Goal: Transaction & Acquisition: Book appointment/travel/reservation

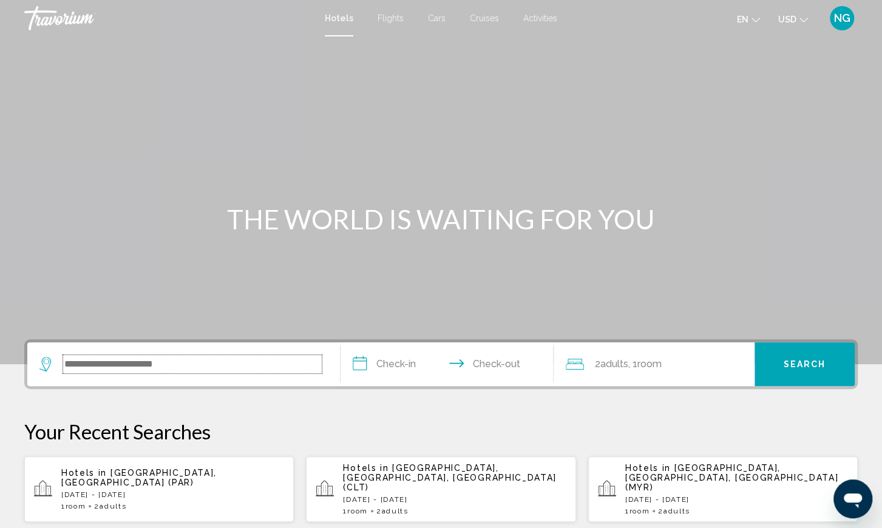
click at [76, 367] on input "Search widget" at bounding box center [192, 364] width 259 height 18
click at [391, 17] on span "Flights" at bounding box center [391, 18] width 26 height 10
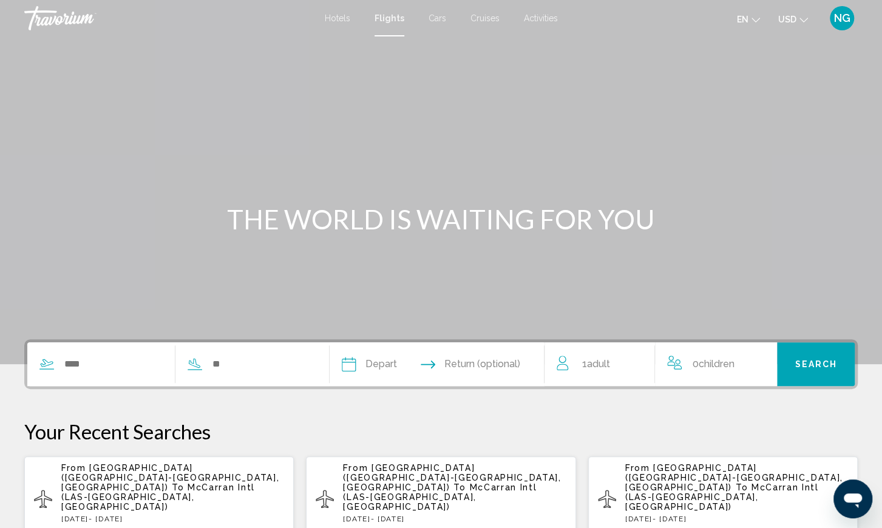
click at [44, 364] on icon "Search widget" at bounding box center [46, 364] width 15 height 15
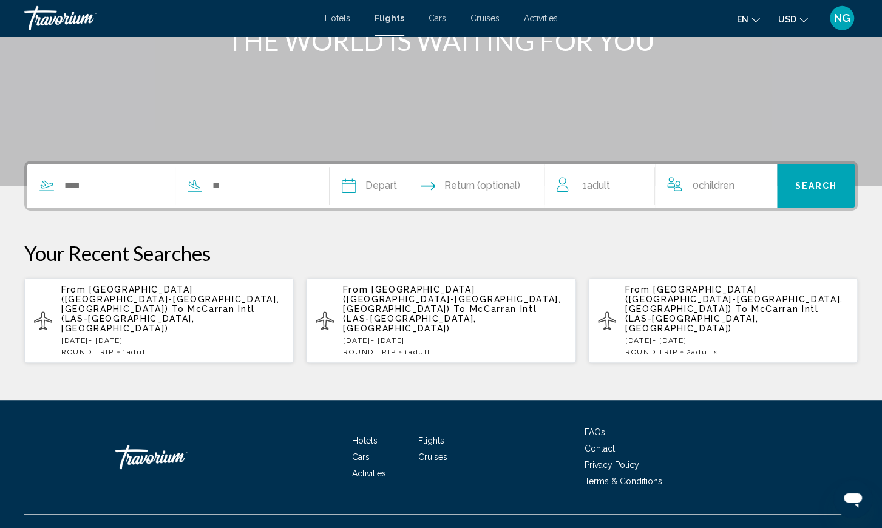
scroll to position [179, 0]
click at [81, 180] on input "Search widget" at bounding box center [113, 186] width 100 height 18
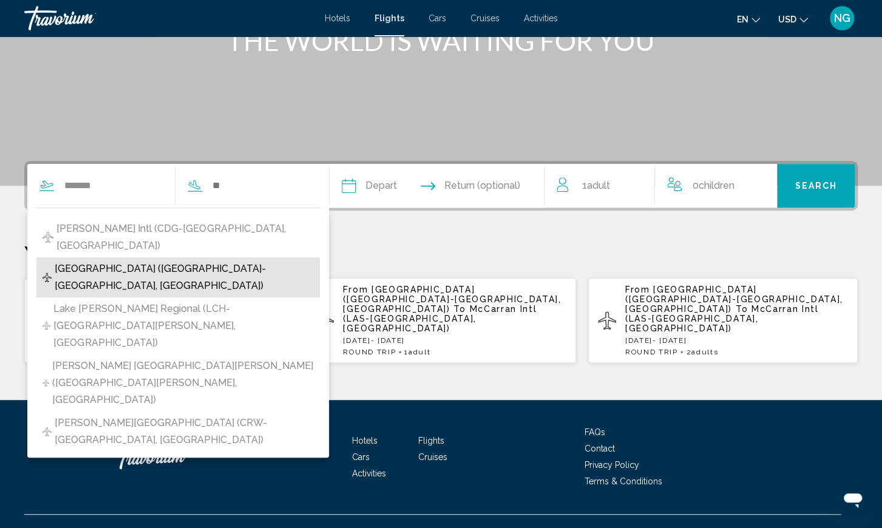
click at [129, 261] on span "Charleston Intl Airport (CHS-Charleston, United States of America)" at bounding box center [184, 278] width 259 height 34
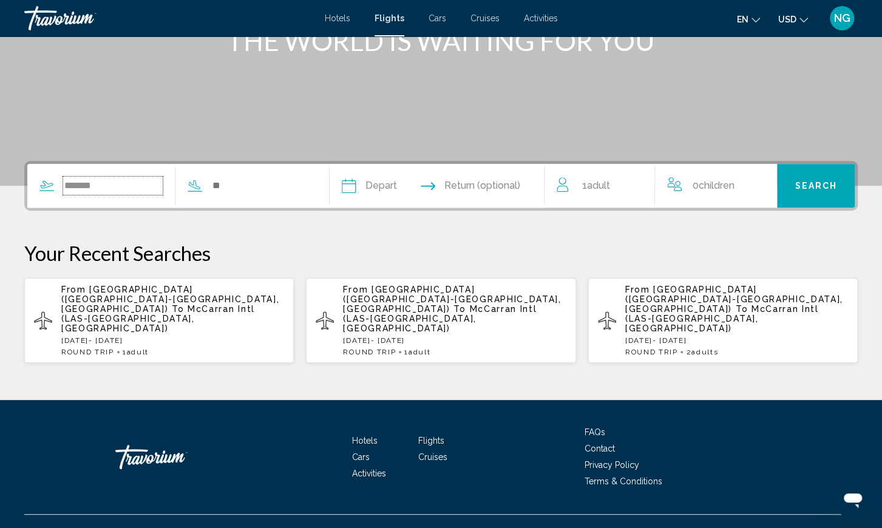
type input "**********"
click at [255, 185] on input "Search widget" at bounding box center [293, 186] width 100 height 18
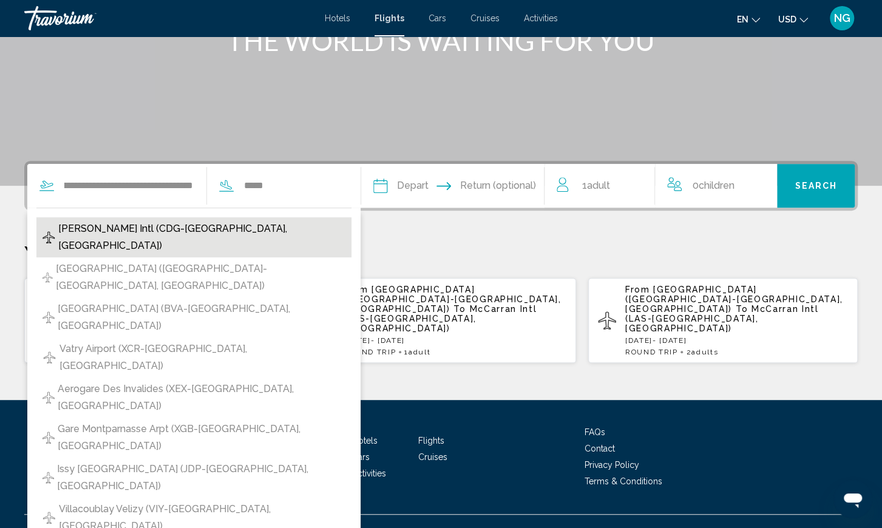
click at [183, 230] on span "Charles De Gaulle Intl (CDG-Paris, France)" at bounding box center [201, 237] width 287 height 34
type input "**********"
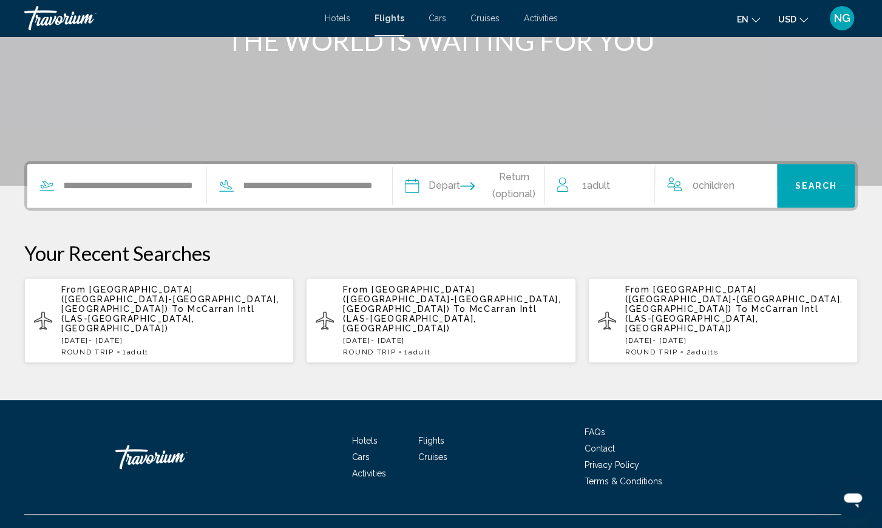
click at [409, 190] on input "Depart date" at bounding box center [439, 187] width 75 height 47
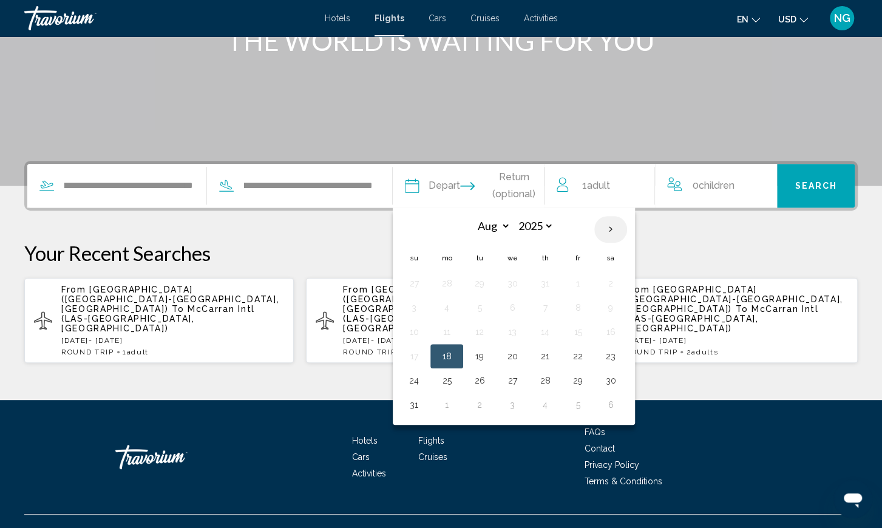
click at [607, 228] on th "Next month" at bounding box center [611, 229] width 33 height 27
click at [413, 230] on th "Previous month" at bounding box center [414, 229] width 33 height 27
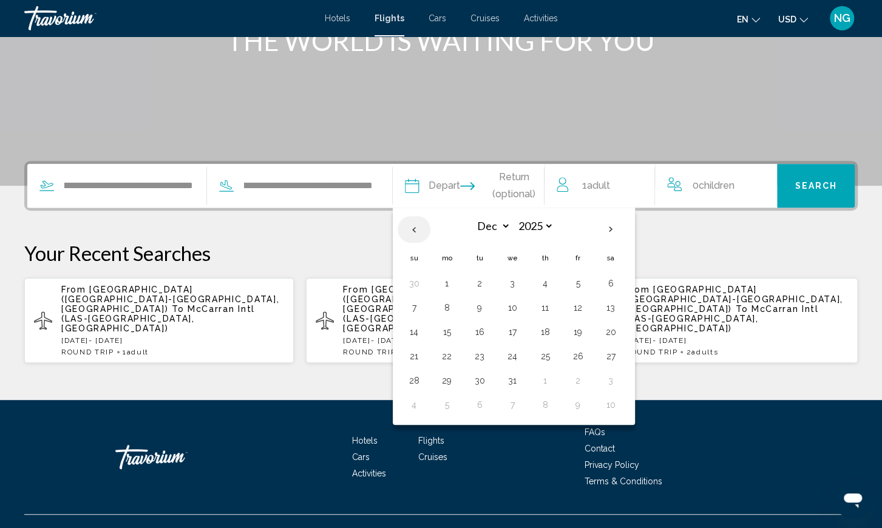
select select "**"
click at [414, 378] on button "23" at bounding box center [413, 380] width 19 height 17
type input "**********"
select select "**"
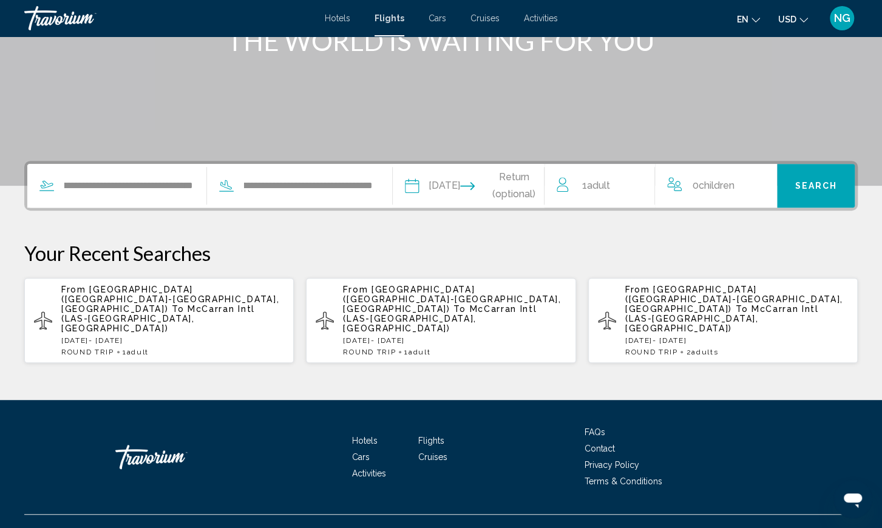
click at [515, 177] on input "Return date" at bounding box center [512, 187] width 75 height 47
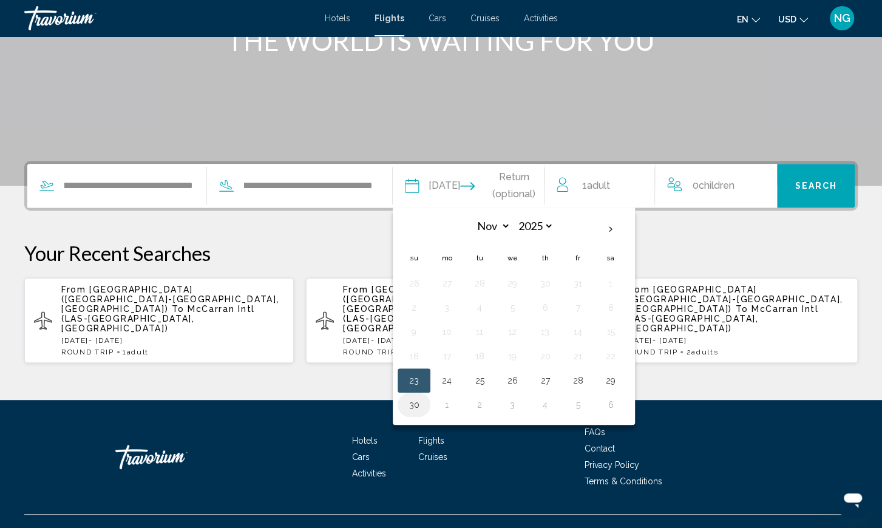
click at [414, 402] on button "30" at bounding box center [413, 405] width 19 height 17
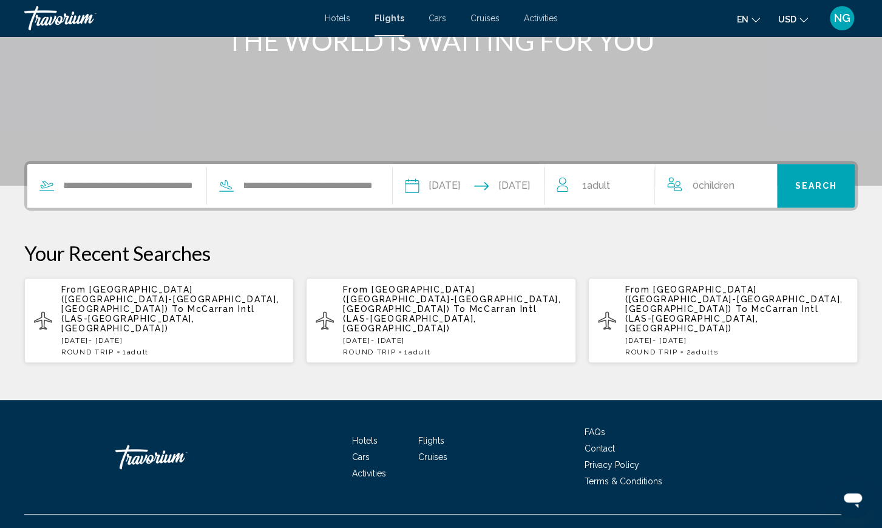
type input "**********"
click at [820, 176] on button "Search" at bounding box center [816, 186] width 78 height 44
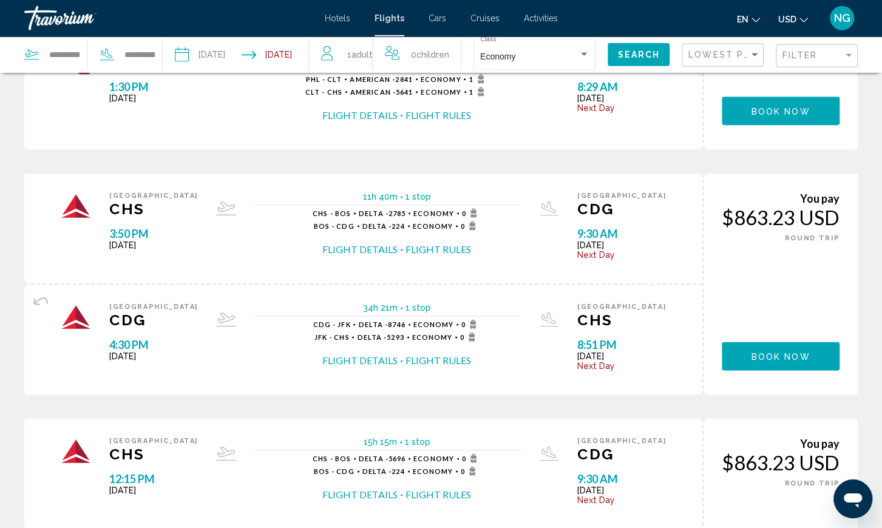
scroll to position [715, 0]
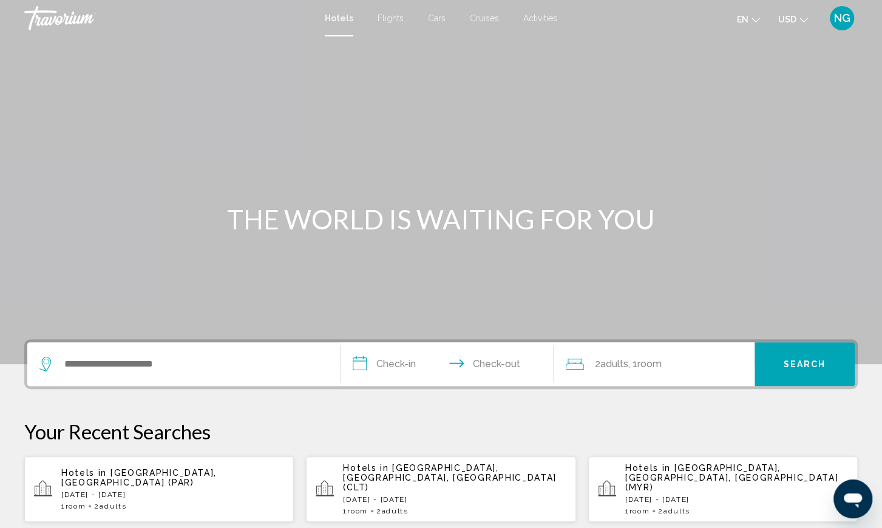
click at [50, 359] on icon "Search widget" at bounding box center [46, 364] width 15 height 15
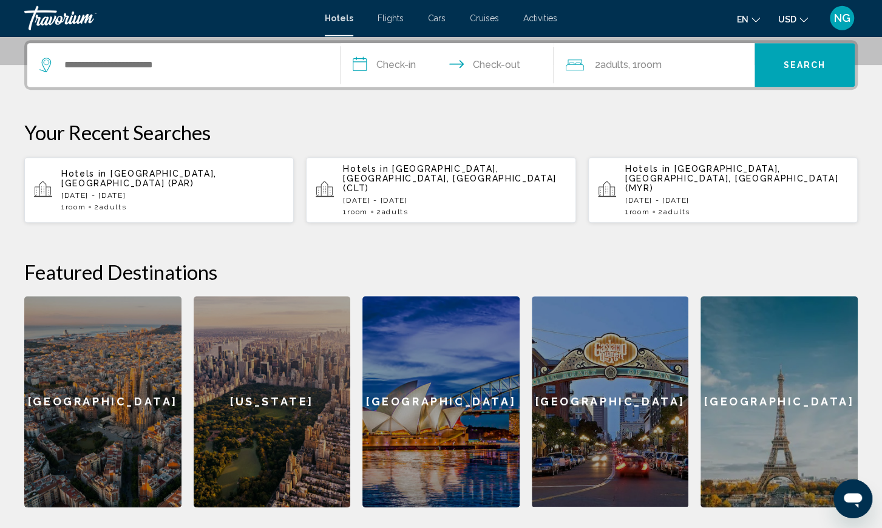
scroll to position [300, 0]
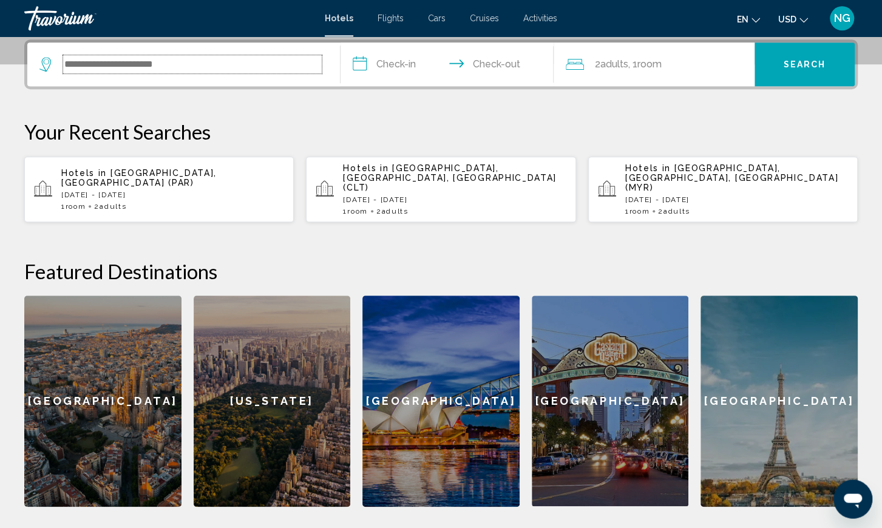
click at [66, 65] on input "Search widget" at bounding box center [192, 64] width 259 height 18
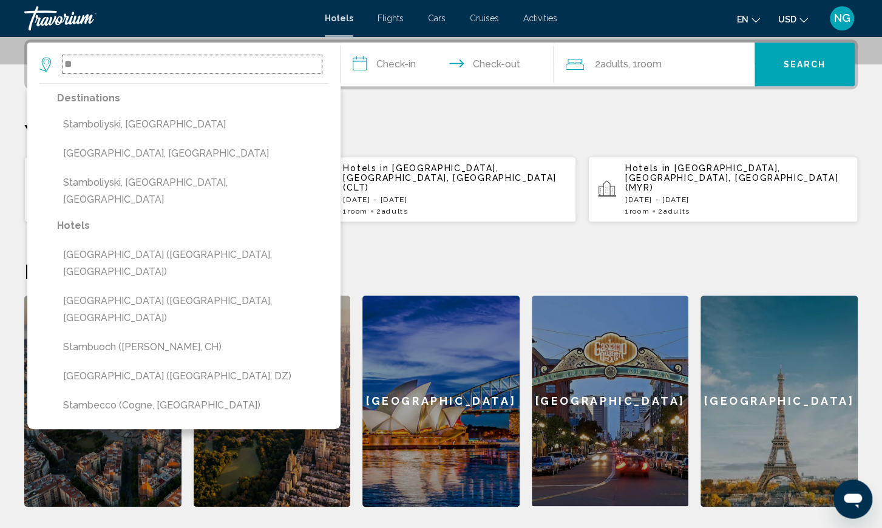
type input "*"
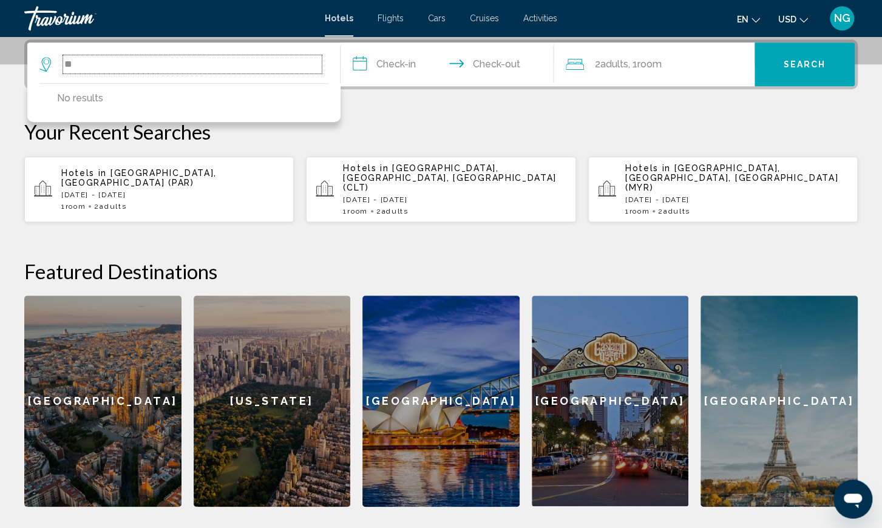
type input "*"
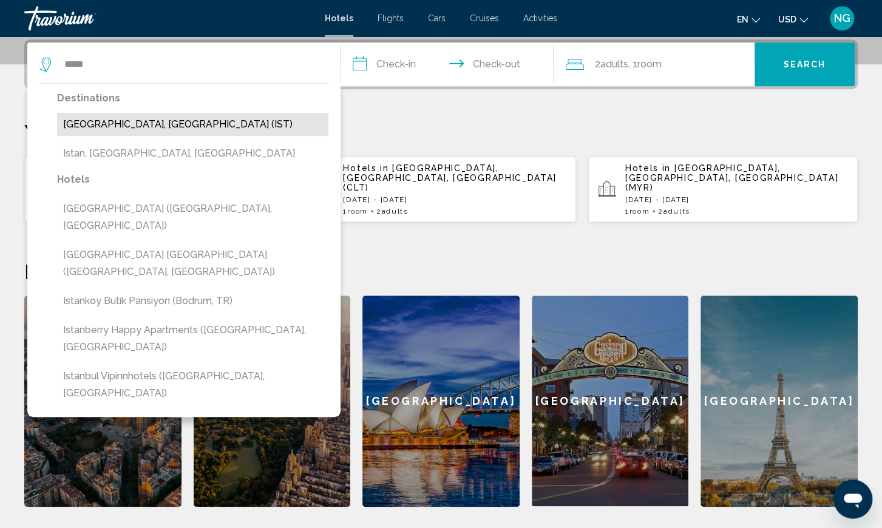
click at [107, 125] on button "[GEOGRAPHIC_DATA], [GEOGRAPHIC_DATA] (IST)" at bounding box center [192, 124] width 271 height 23
type input "**********"
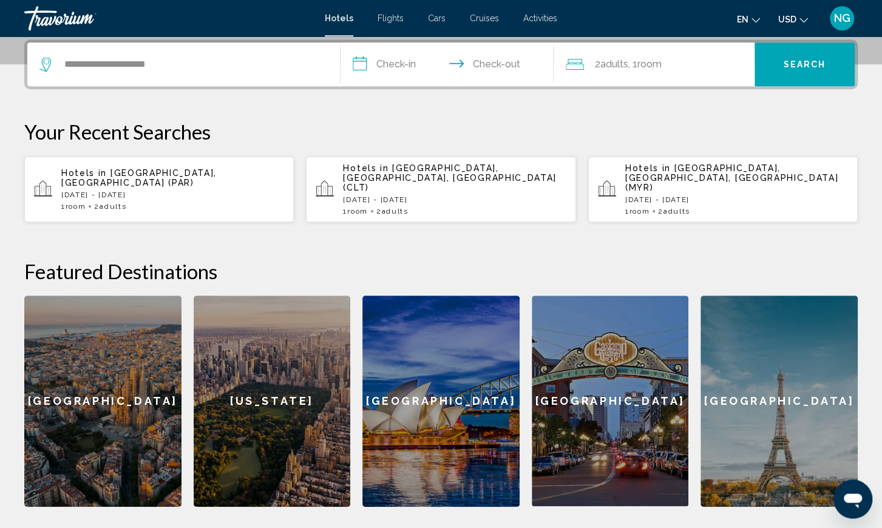
click at [362, 63] on input "**********" at bounding box center [450, 66] width 218 height 47
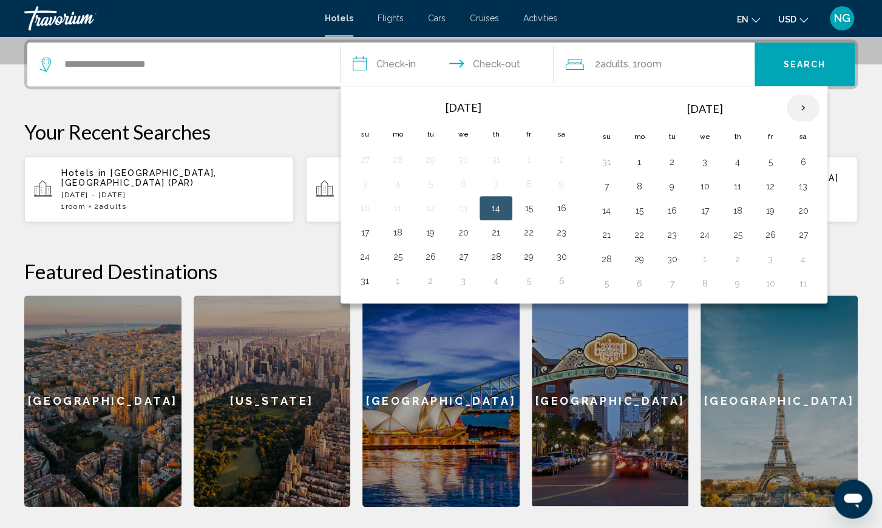
click at [799, 108] on th "Next month" at bounding box center [803, 108] width 33 height 27
click at [639, 186] on button "6" at bounding box center [639, 186] width 19 height 17
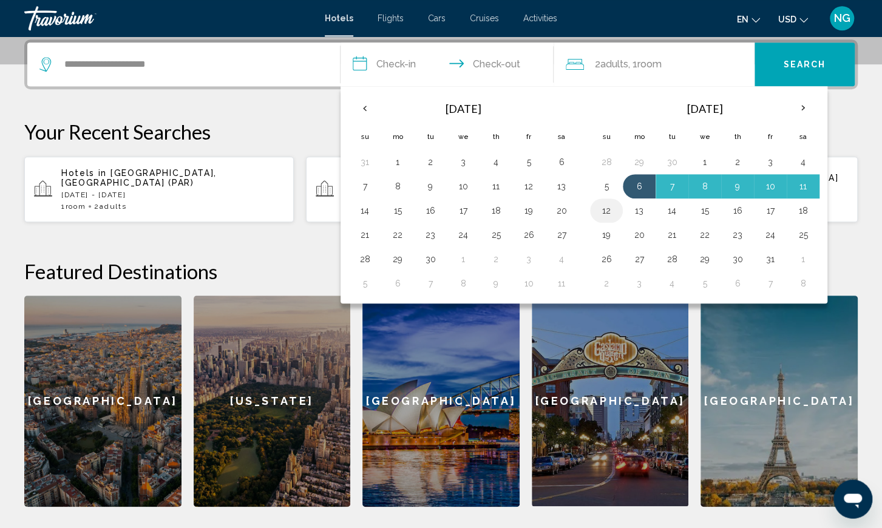
click at [607, 206] on button "12" at bounding box center [606, 210] width 19 height 17
type input "**********"
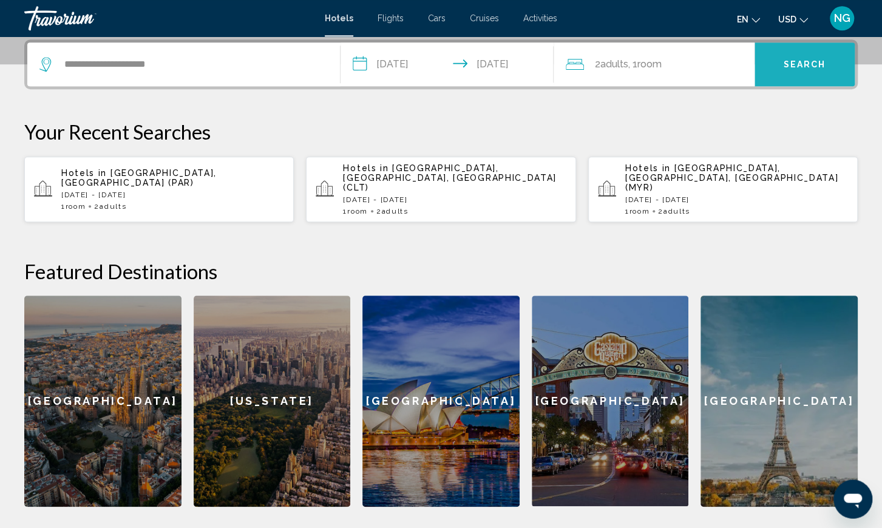
click at [800, 76] on button "Search" at bounding box center [805, 65] width 100 height 44
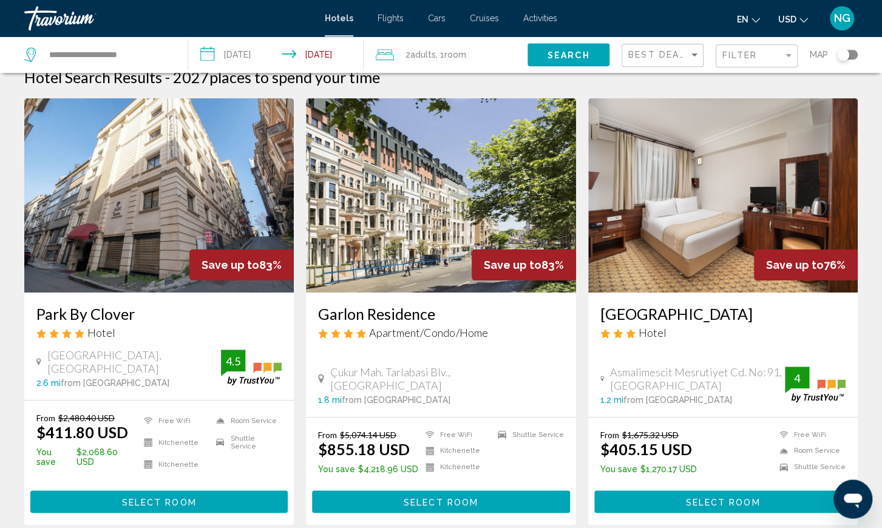
scroll to position [18, 0]
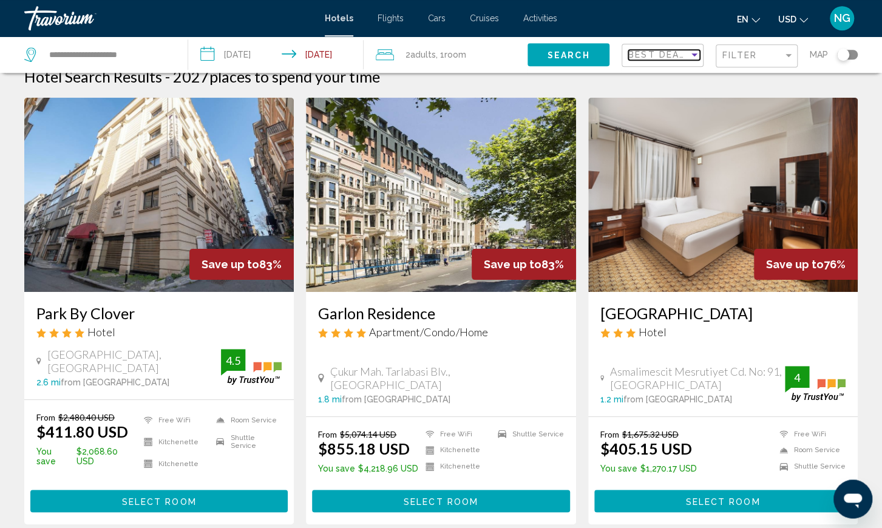
click at [695, 52] on div "Sort by" at bounding box center [694, 55] width 11 height 10
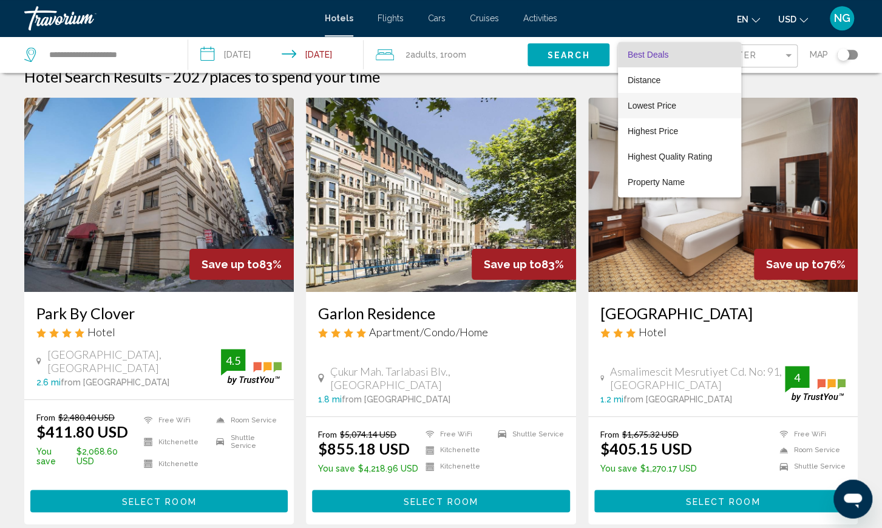
click at [667, 105] on span "Lowest Price" at bounding box center [652, 106] width 49 height 10
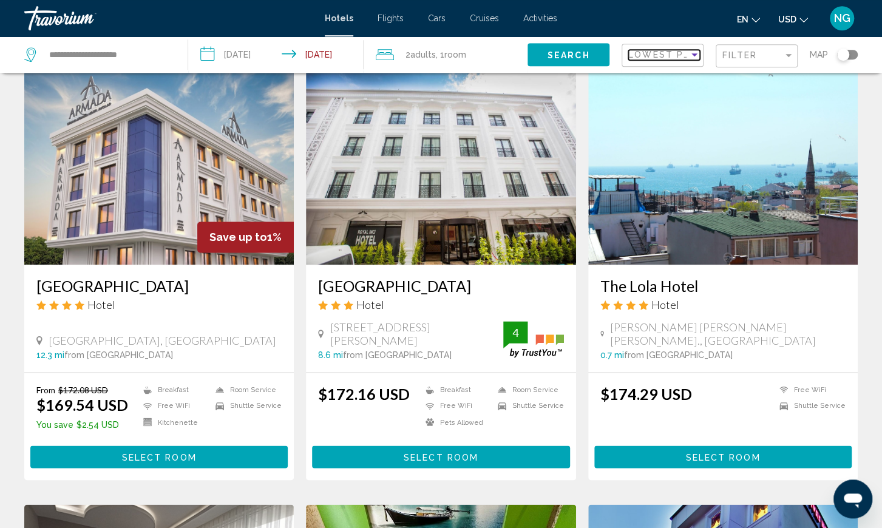
scroll to position [915, 0]
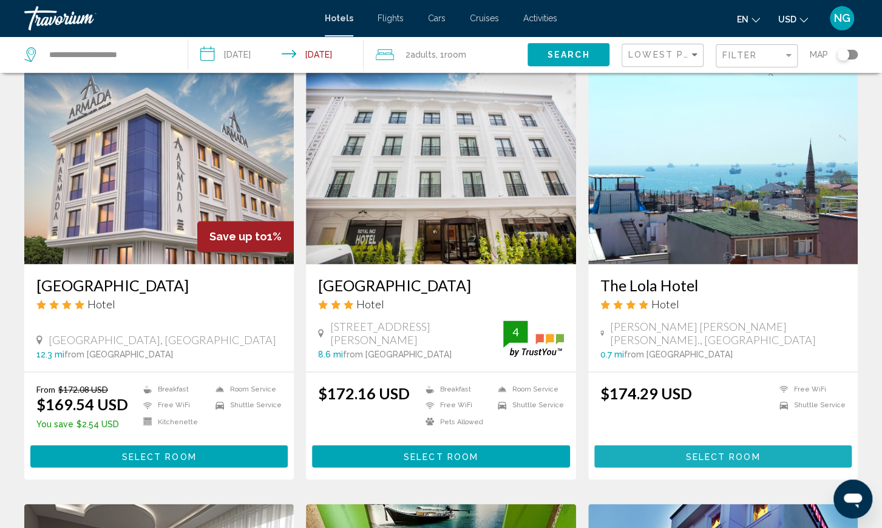
click at [709, 457] on span "Select Room" at bounding box center [723, 457] width 75 height 10
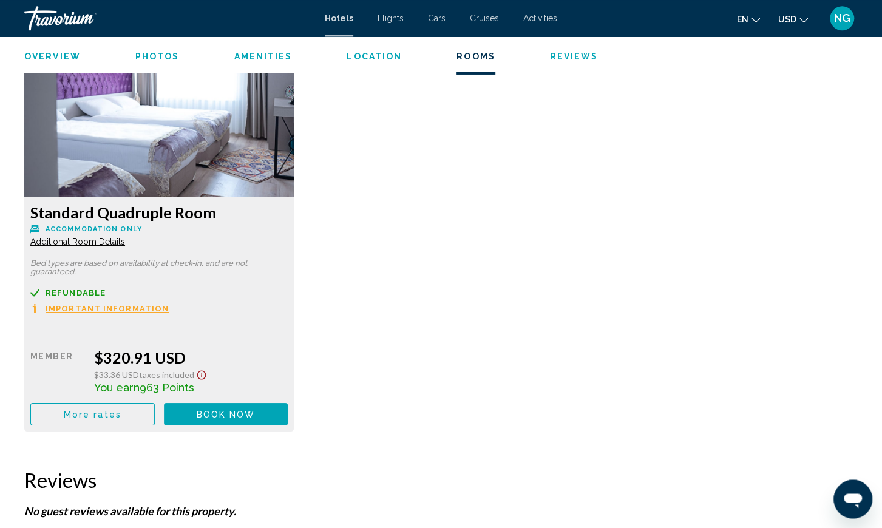
scroll to position [2461, 0]
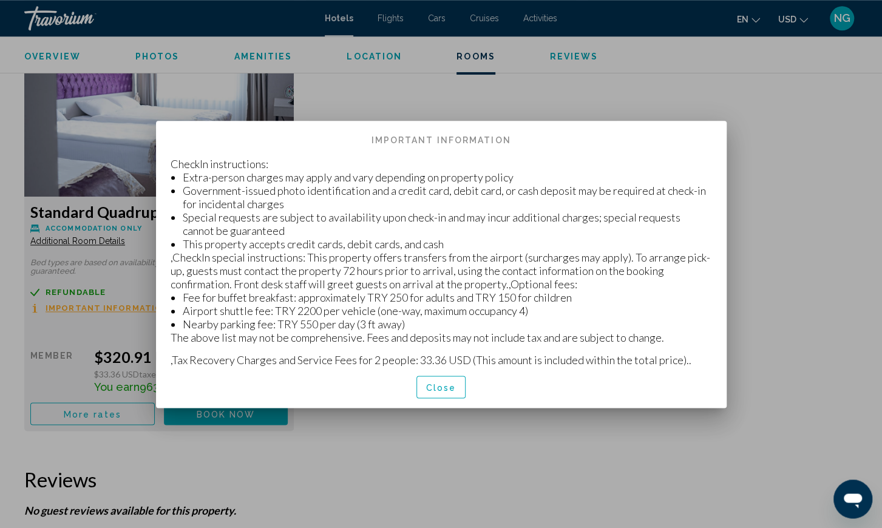
scroll to position [0, 0]
click at [442, 386] on span "Close" at bounding box center [441, 388] width 30 height 10
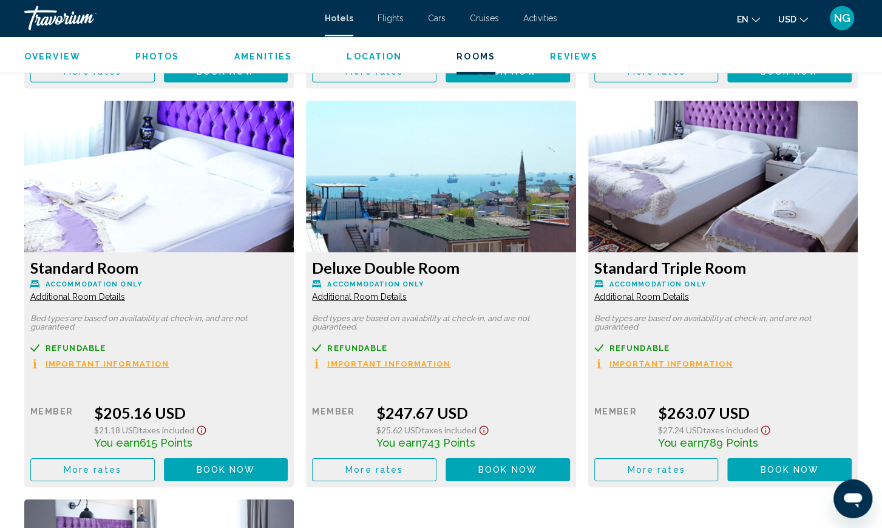
scroll to position [2008, 0]
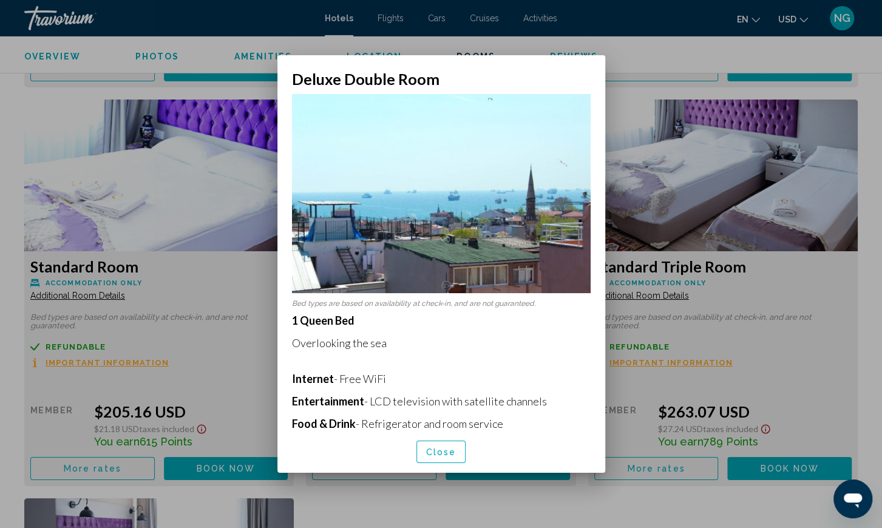
scroll to position [0, 0]
click at [441, 450] on span "Close" at bounding box center [441, 453] width 30 height 10
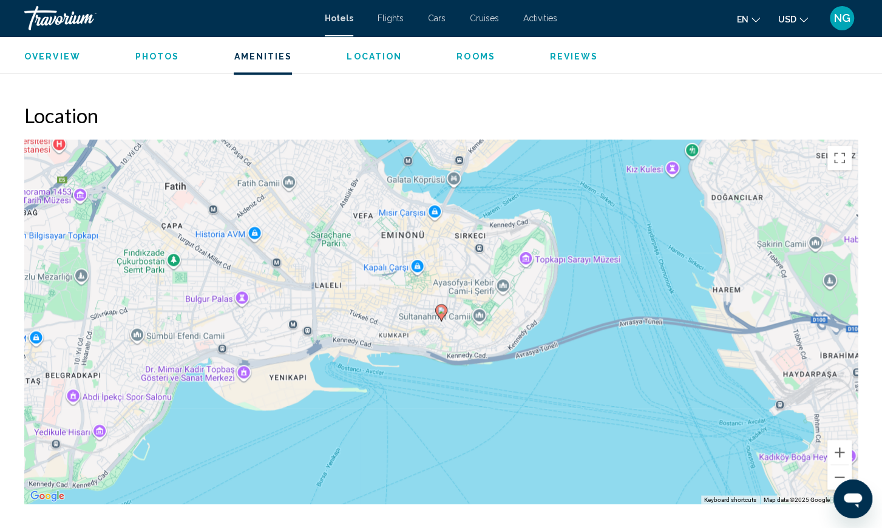
scroll to position [1055, 0]
click at [839, 468] on button "Zoom out" at bounding box center [840, 478] width 24 height 24
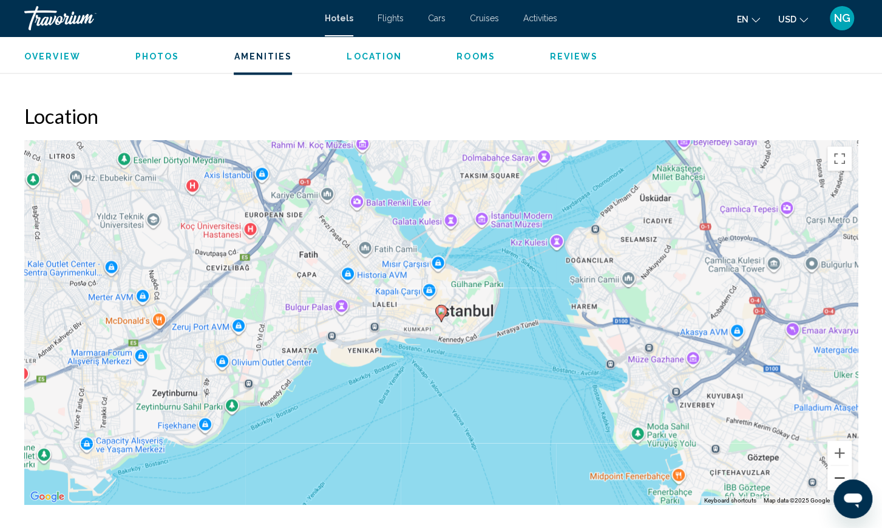
click at [839, 468] on button "Zoom out" at bounding box center [840, 478] width 24 height 24
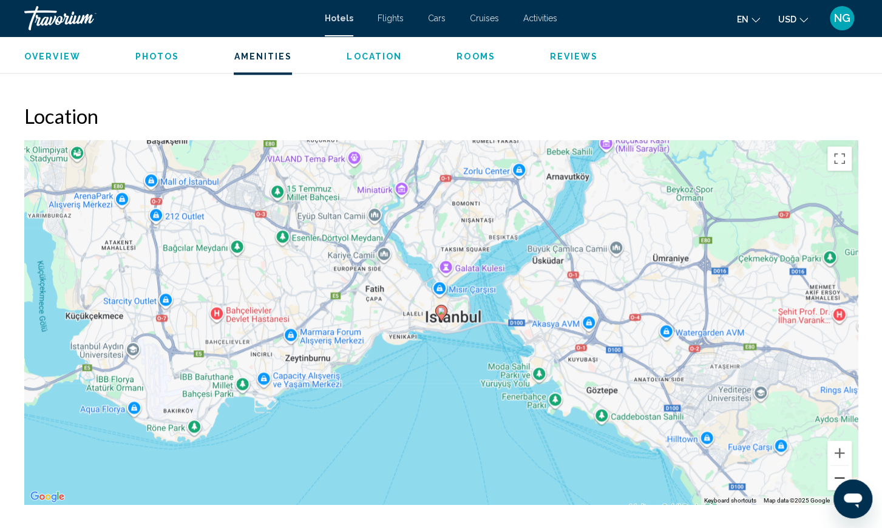
click at [839, 468] on button "Zoom out" at bounding box center [840, 478] width 24 height 24
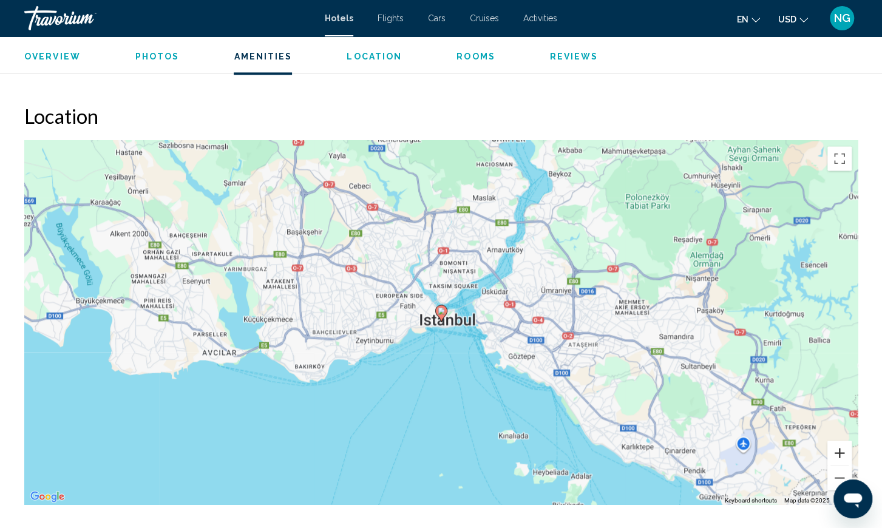
click at [839, 446] on button "Zoom in" at bounding box center [840, 453] width 24 height 24
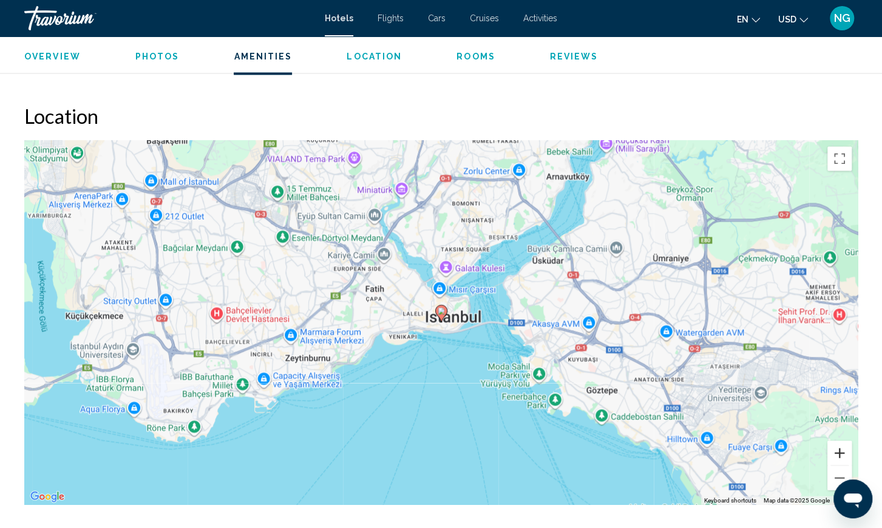
click at [839, 446] on button "Zoom in" at bounding box center [840, 453] width 24 height 24
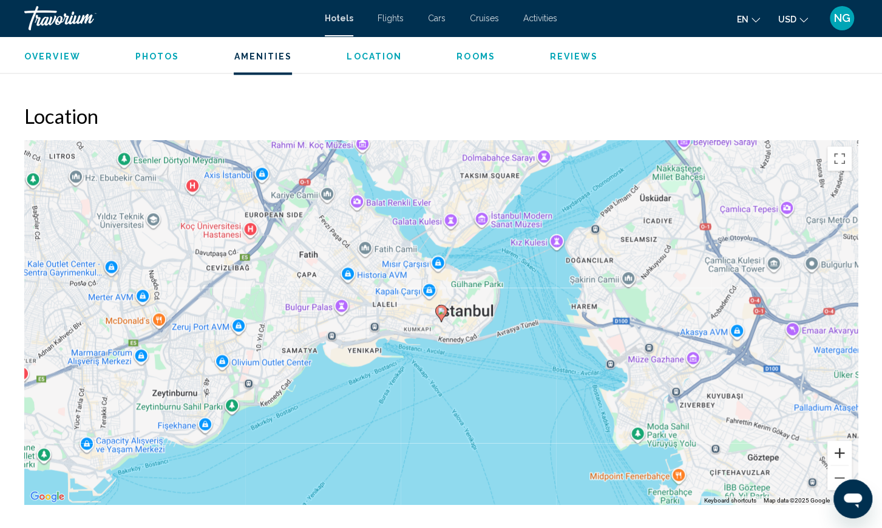
click at [839, 446] on button "Zoom in" at bounding box center [840, 453] width 24 height 24
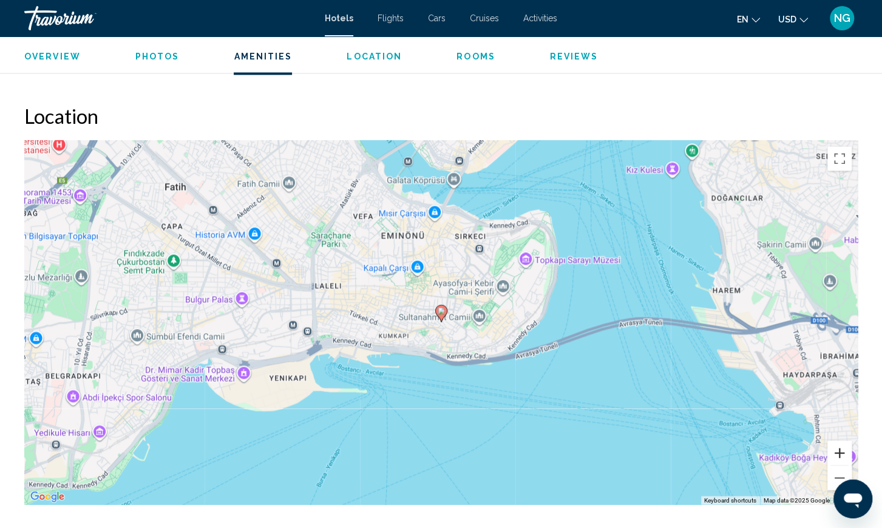
click at [839, 446] on button "Zoom in" at bounding box center [840, 453] width 24 height 24
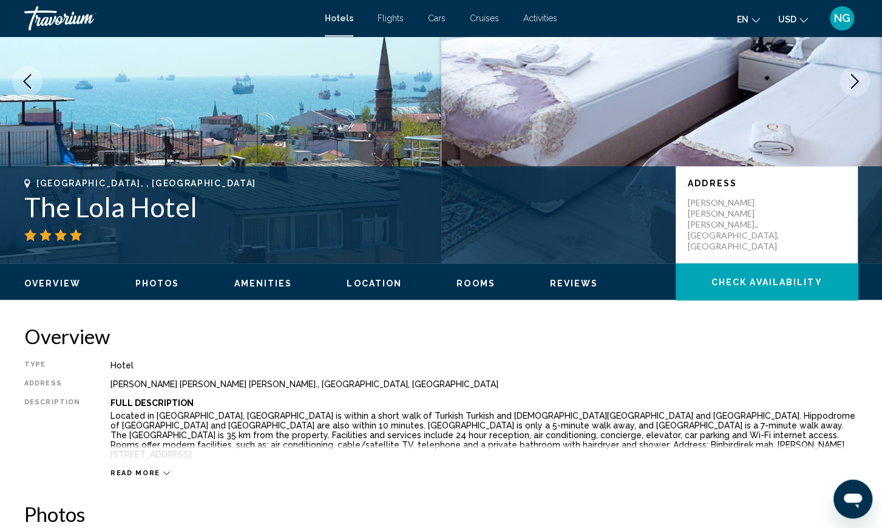
scroll to position [0, 0]
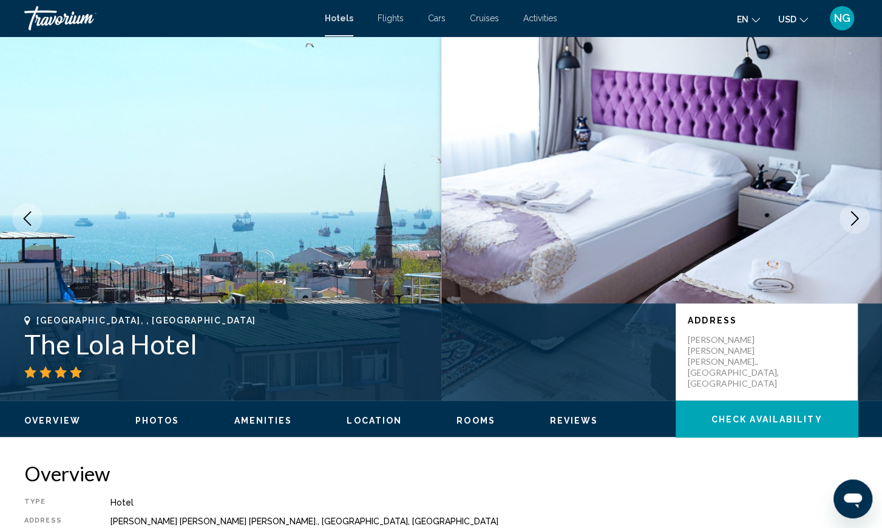
click at [853, 220] on icon "Next image" at bounding box center [855, 218] width 15 height 15
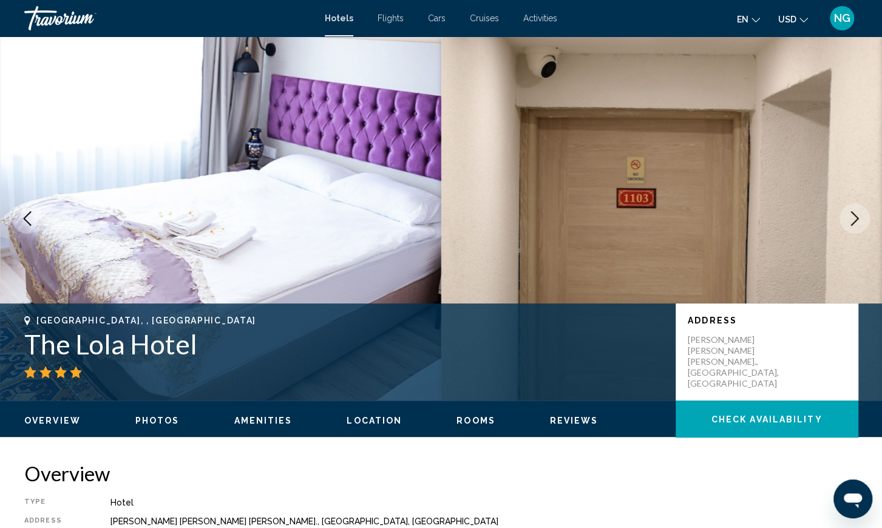
click at [853, 220] on icon "Next image" at bounding box center [855, 218] width 15 height 15
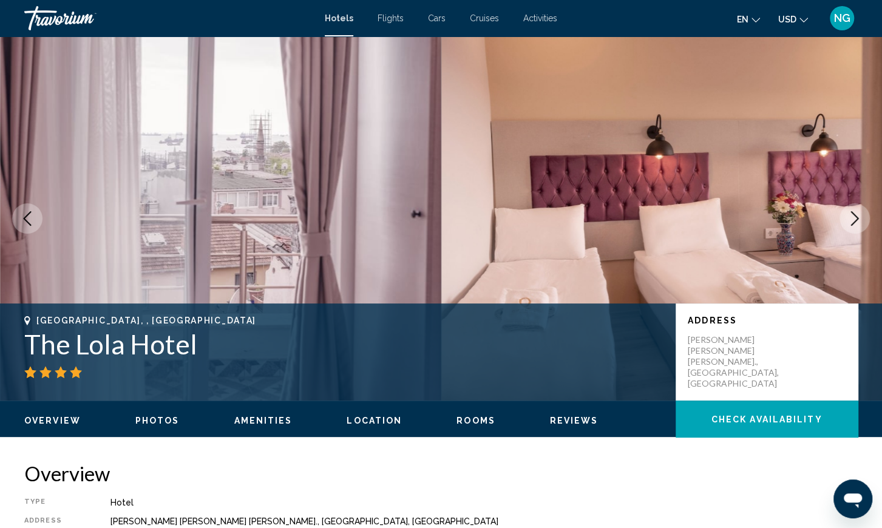
click at [853, 220] on icon "Next image" at bounding box center [855, 218] width 15 height 15
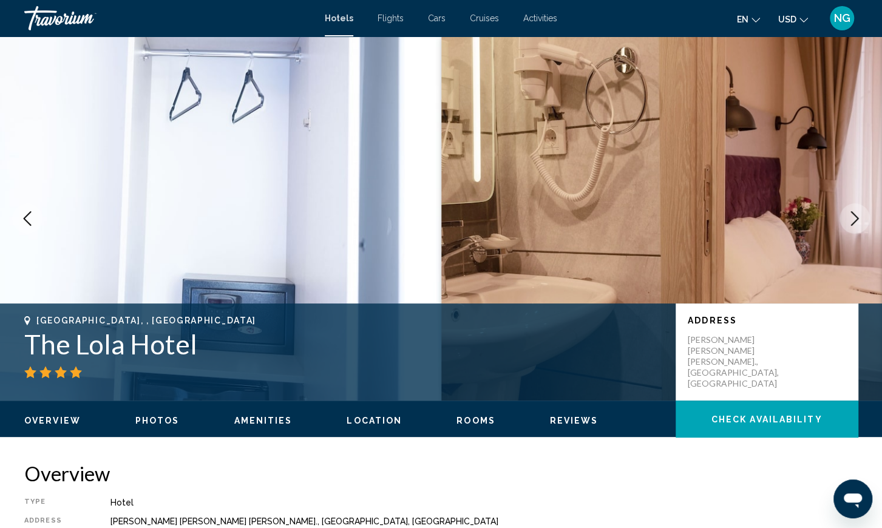
click at [853, 220] on icon "Next image" at bounding box center [855, 218] width 15 height 15
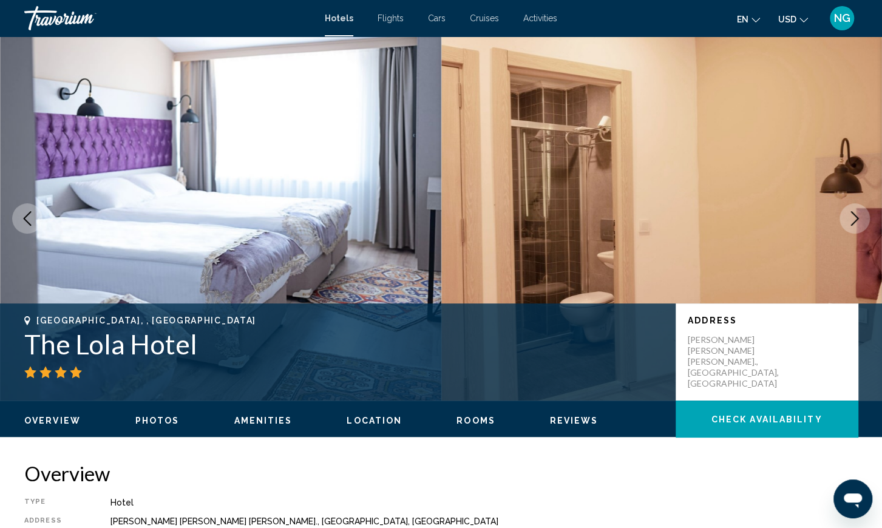
click at [853, 220] on icon "Next image" at bounding box center [855, 218] width 15 height 15
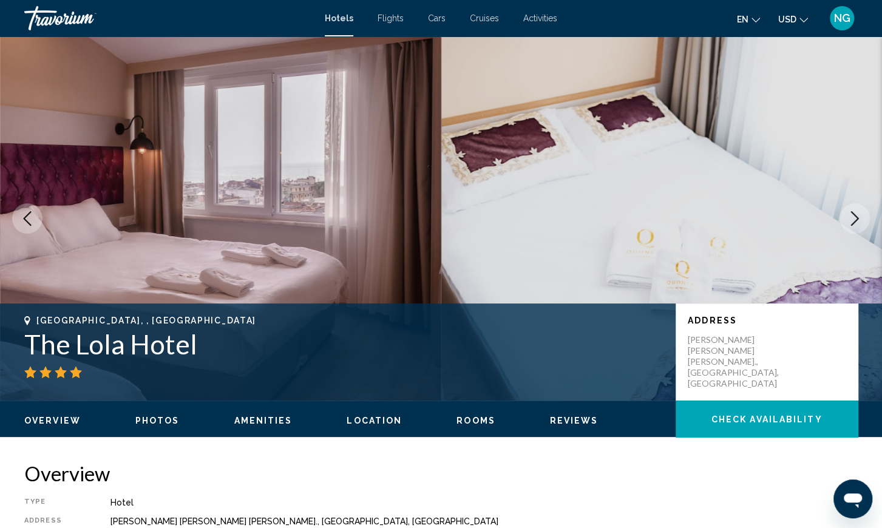
click at [853, 220] on icon "Next image" at bounding box center [855, 218] width 15 height 15
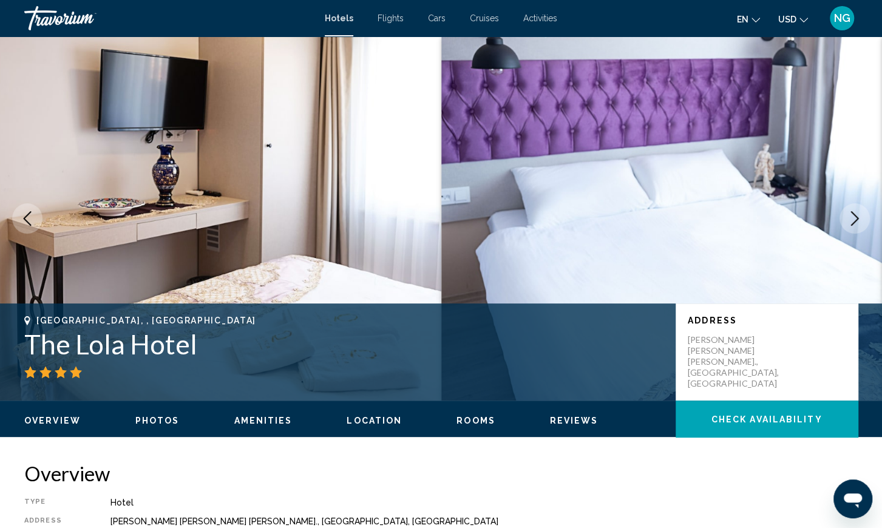
click at [853, 220] on icon "Next image" at bounding box center [855, 218] width 15 height 15
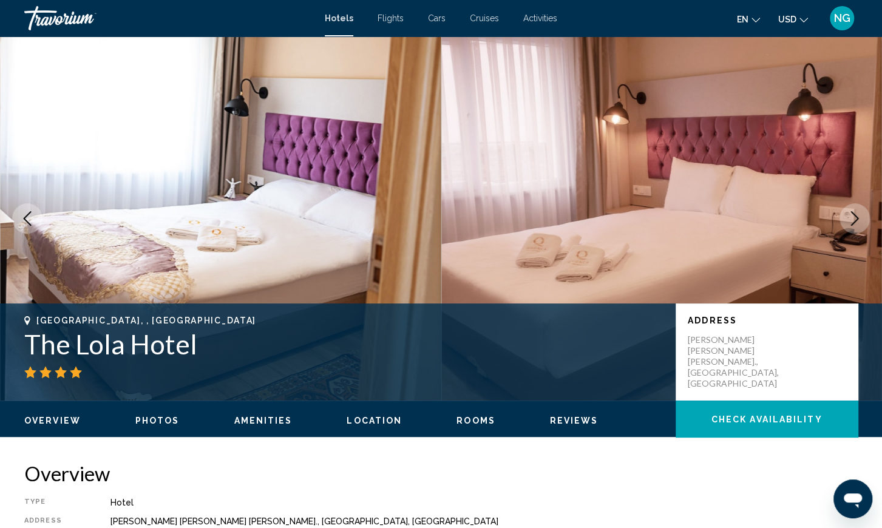
click at [853, 220] on icon "Next image" at bounding box center [855, 218] width 15 height 15
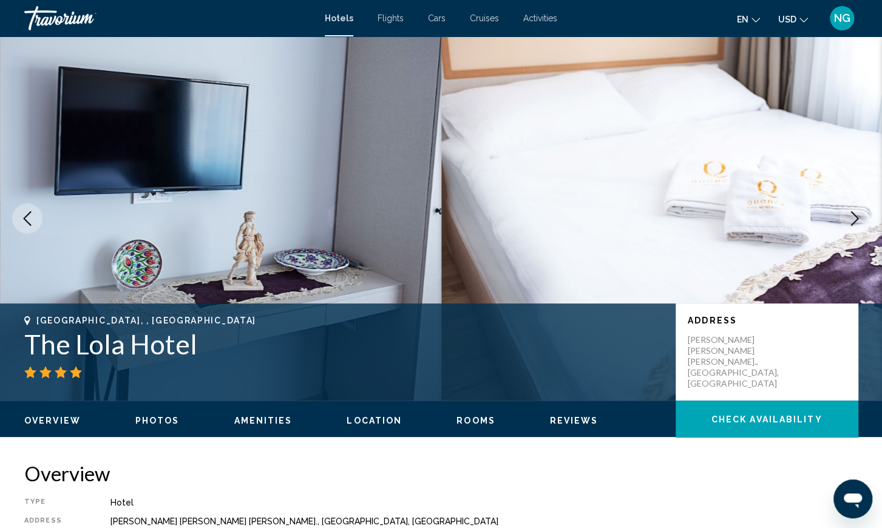
click at [853, 220] on icon "Next image" at bounding box center [855, 218] width 15 height 15
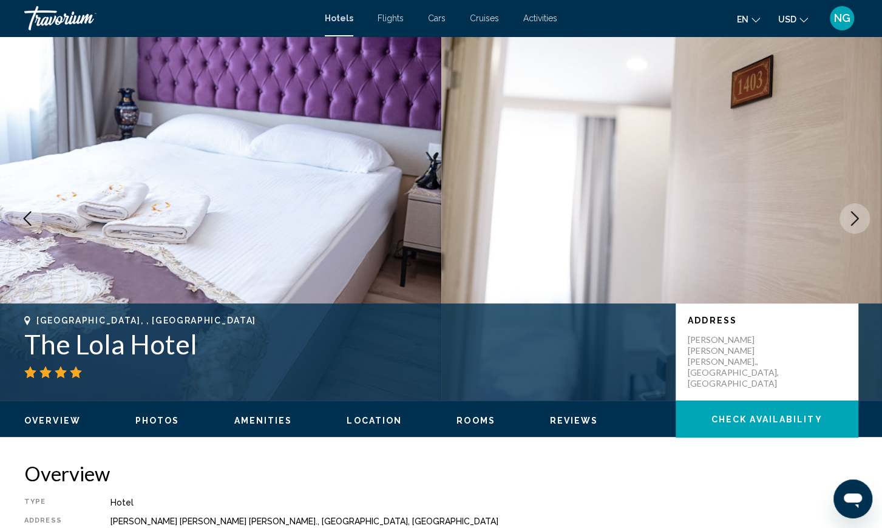
click at [853, 220] on icon "Next image" at bounding box center [855, 218] width 15 height 15
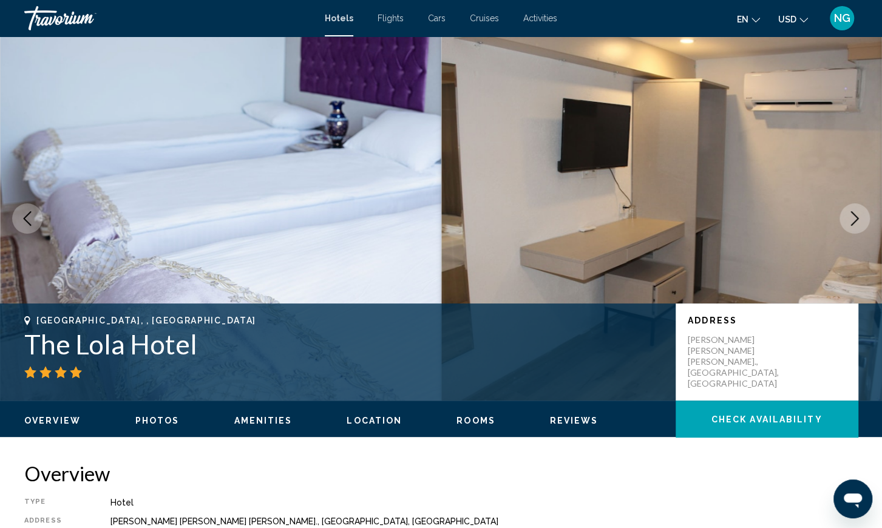
click at [853, 220] on icon "Next image" at bounding box center [855, 218] width 15 height 15
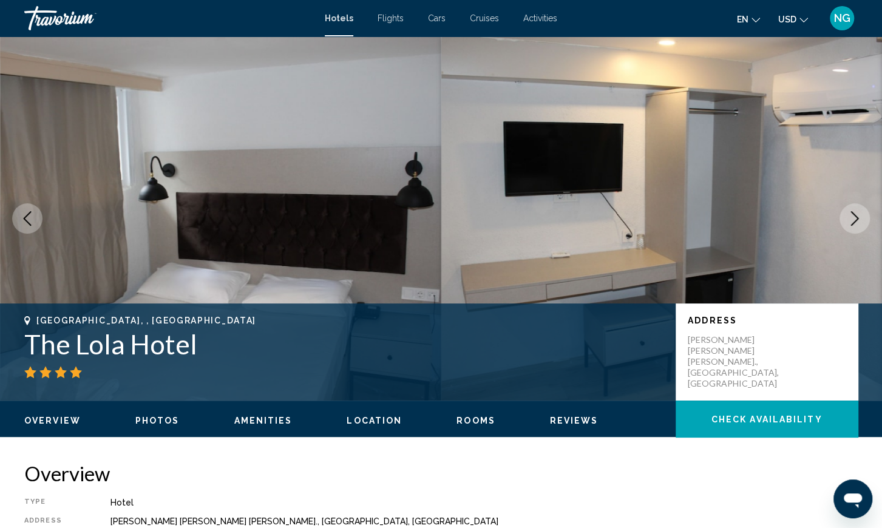
click at [853, 220] on icon "Next image" at bounding box center [855, 218] width 15 height 15
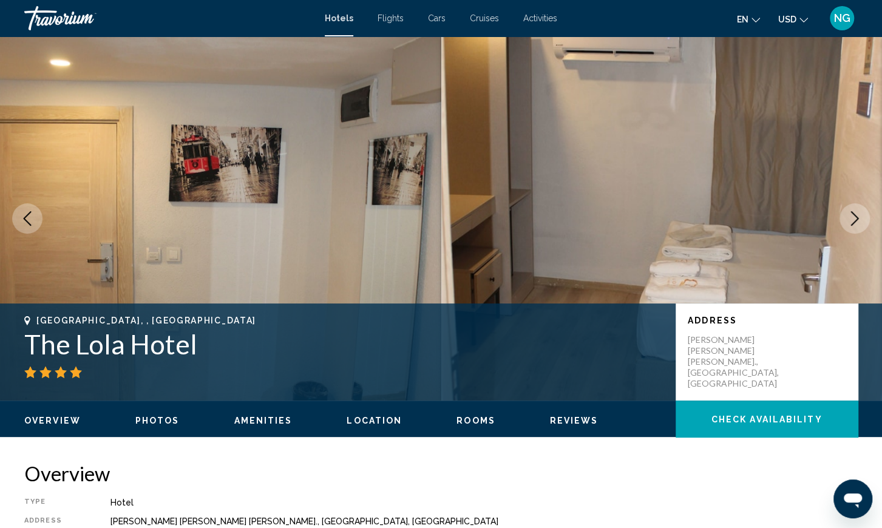
click at [853, 220] on icon "Next image" at bounding box center [855, 218] width 15 height 15
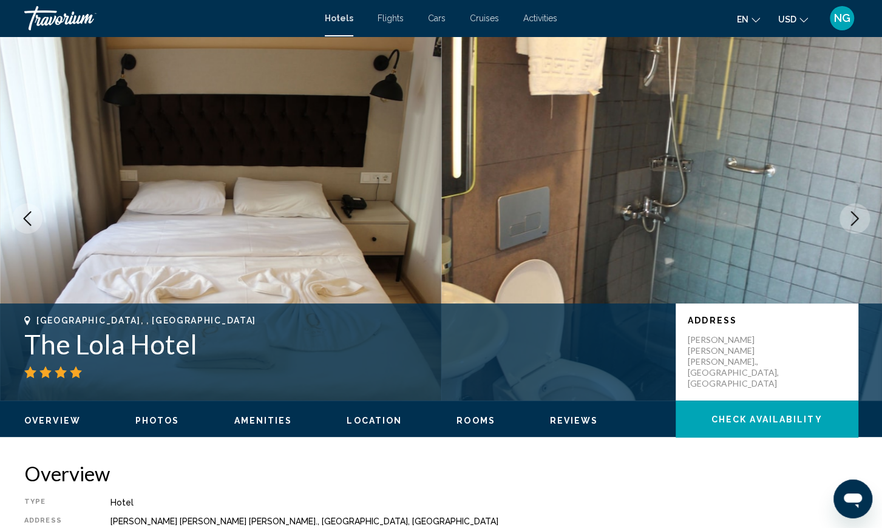
click at [853, 220] on icon "Next image" at bounding box center [855, 218] width 15 height 15
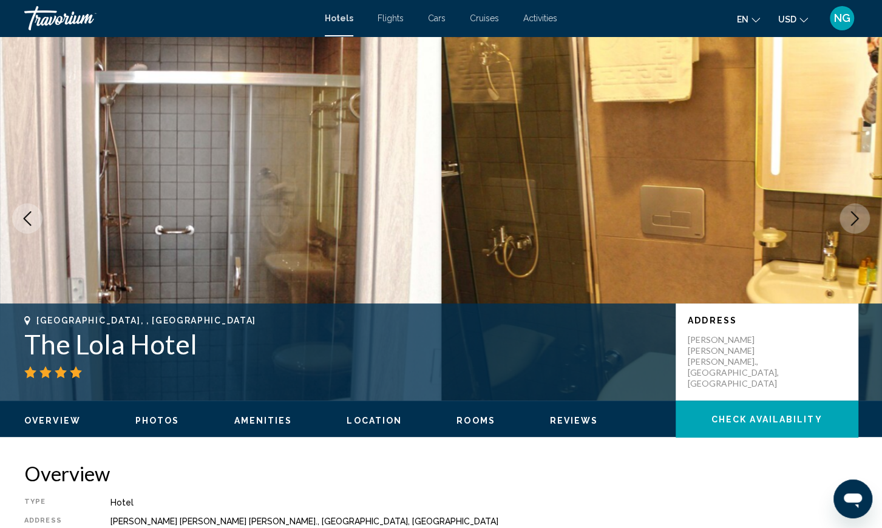
click at [853, 220] on icon "Next image" at bounding box center [855, 218] width 15 height 15
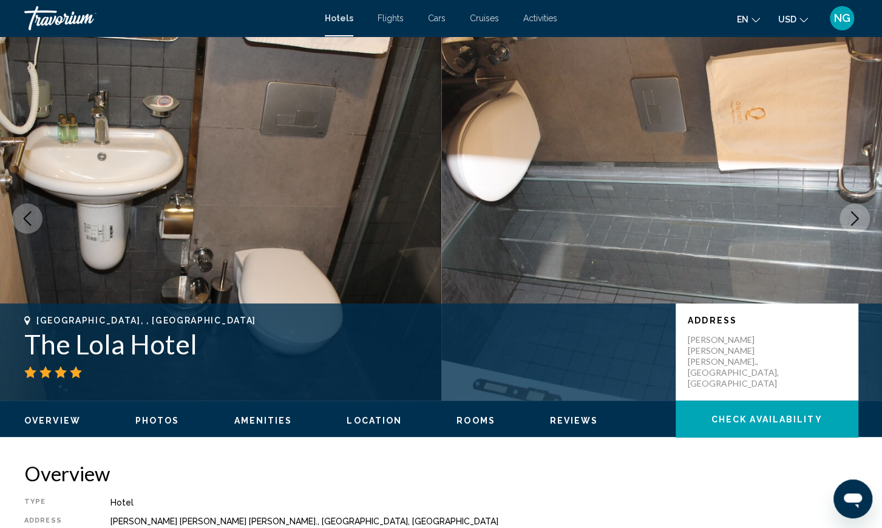
click at [853, 220] on icon "Next image" at bounding box center [855, 218] width 15 height 15
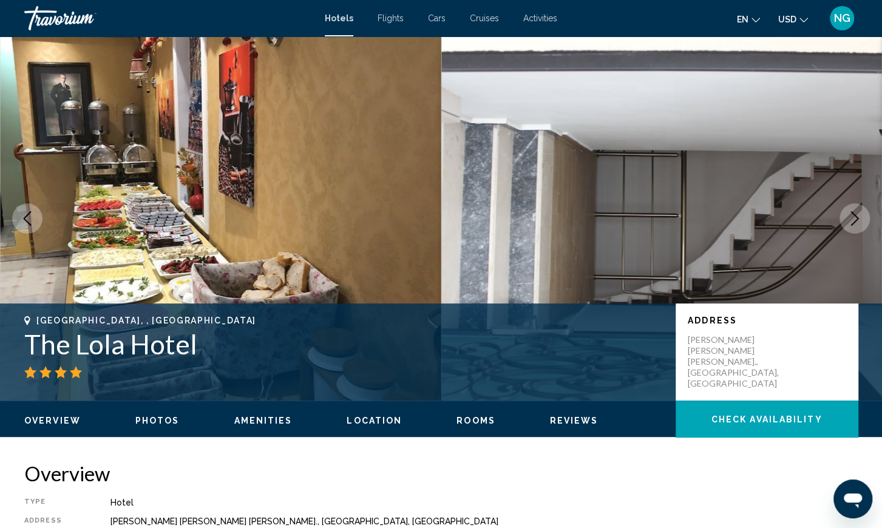
click at [853, 220] on icon "Next image" at bounding box center [855, 218] width 15 height 15
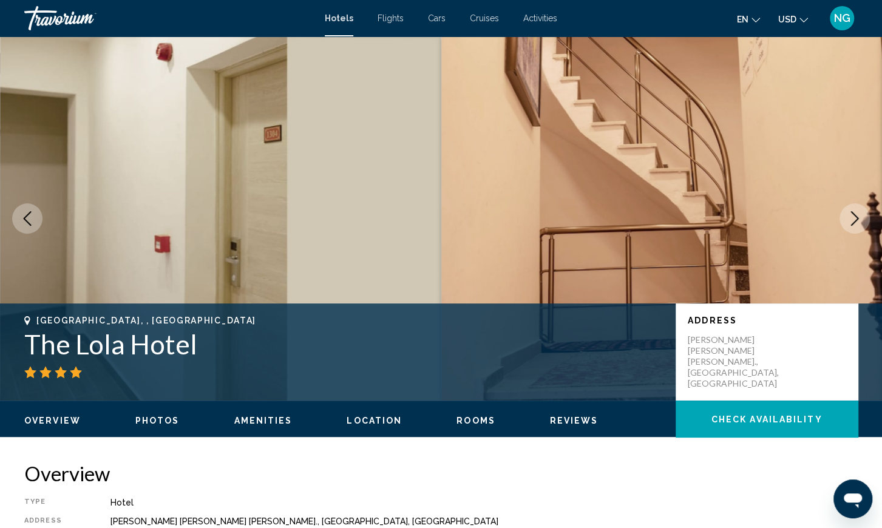
click at [853, 220] on icon "Next image" at bounding box center [855, 218] width 15 height 15
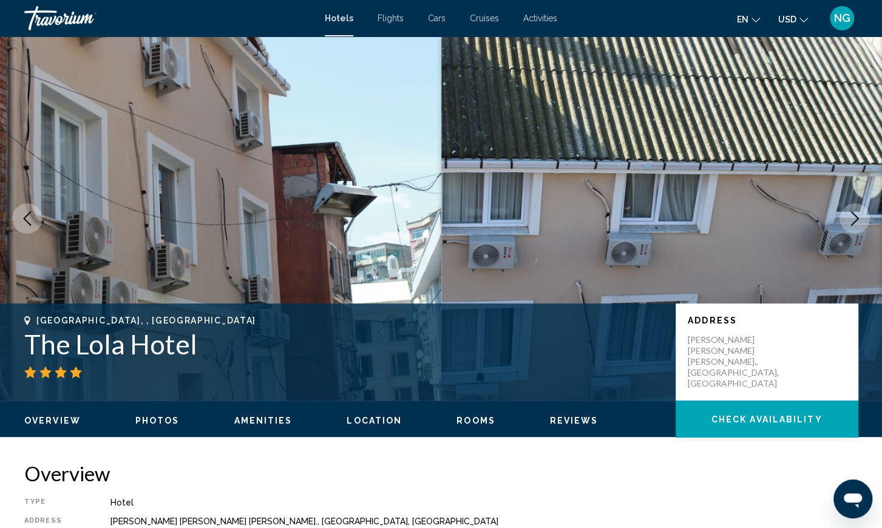
click at [853, 220] on icon "Next image" at bounding box center [855, 218] width 15 height 15
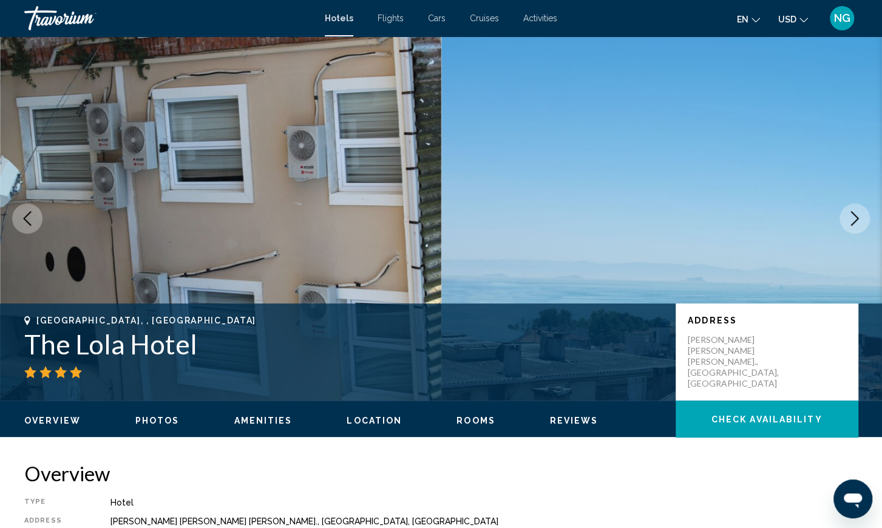
click at [853, 220] on icon "Next image" at bounding box center [855, 218] width 15 height 15
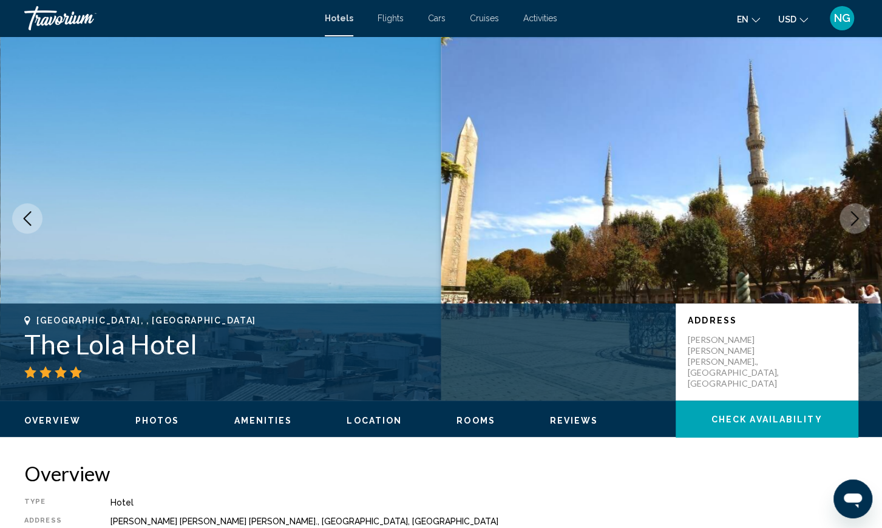
click at [853, 220] on icon "Next image" at bounding box center [855, 218] width 15 height 15
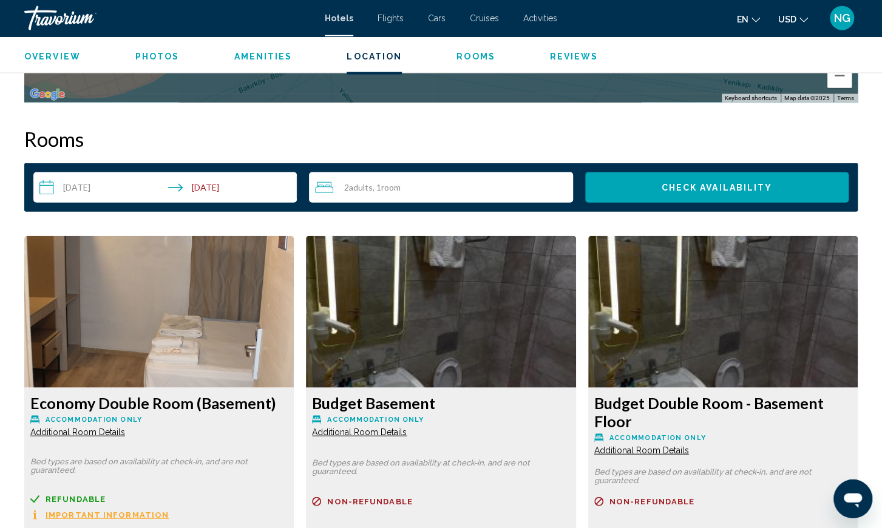
scroll to position [1458, 0]
